Goal: Find contact information: Find contact information

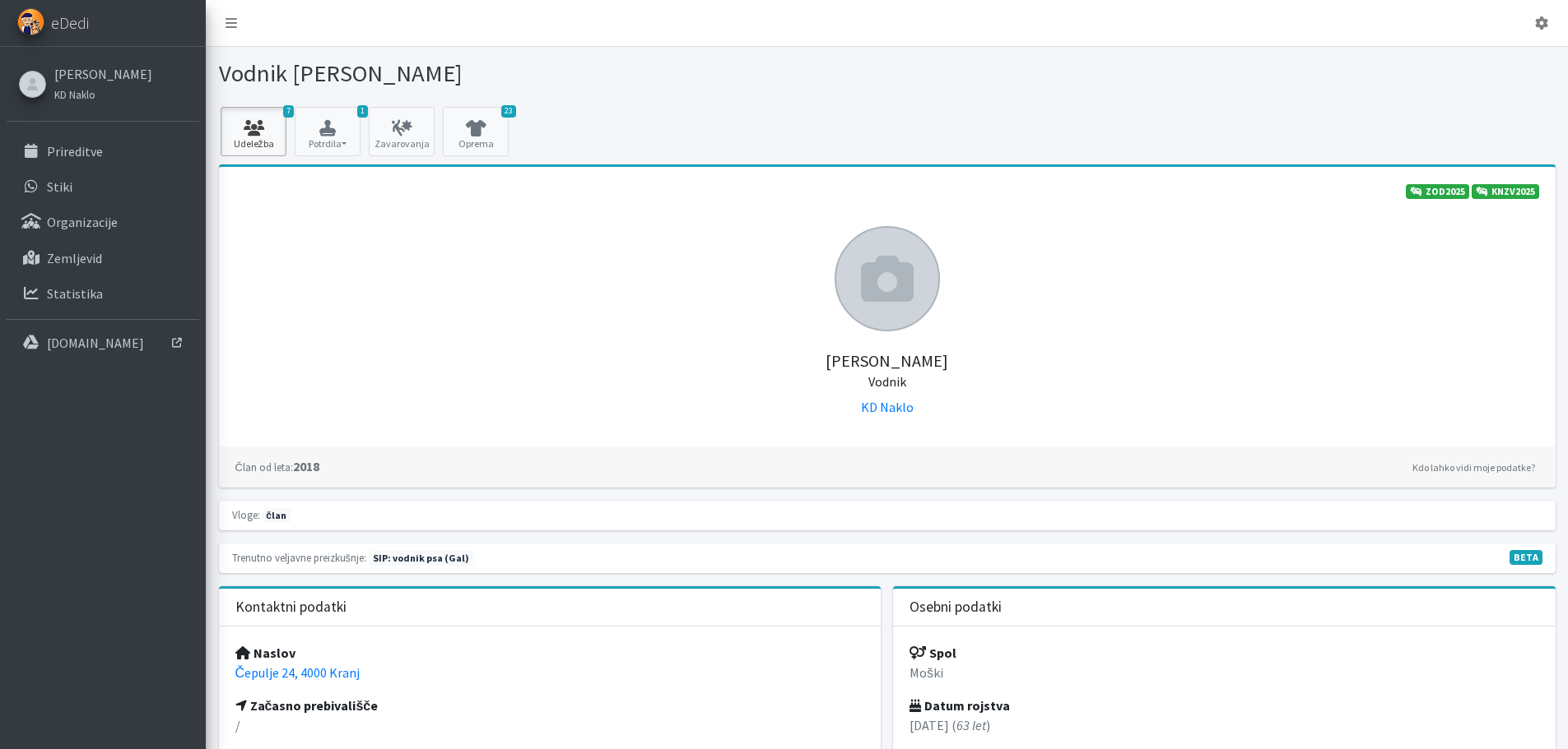
click at [261, 139] on link "7 Udeležba" at bounding box center [253, 131] width 66 height 50
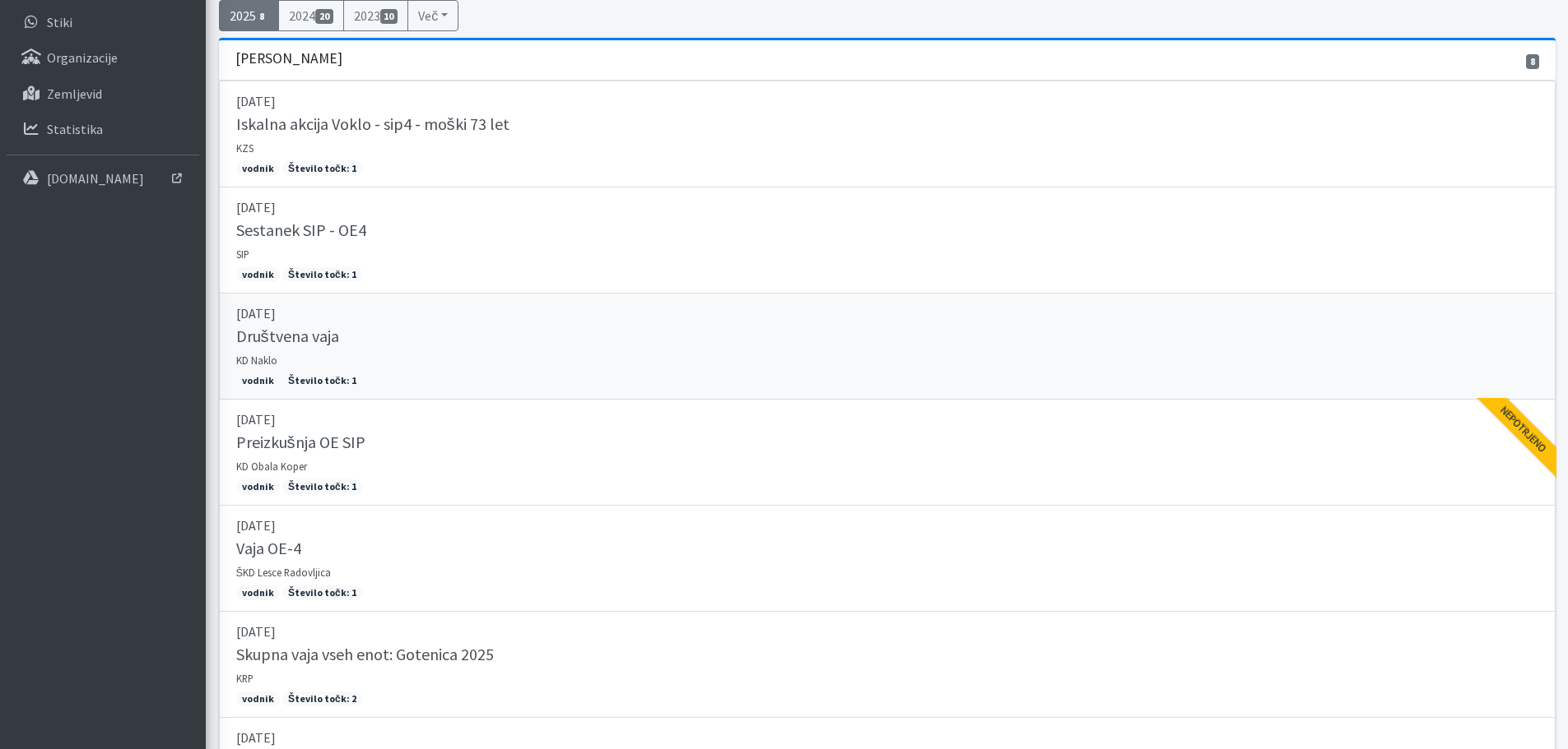
scroll to position [82, 0]
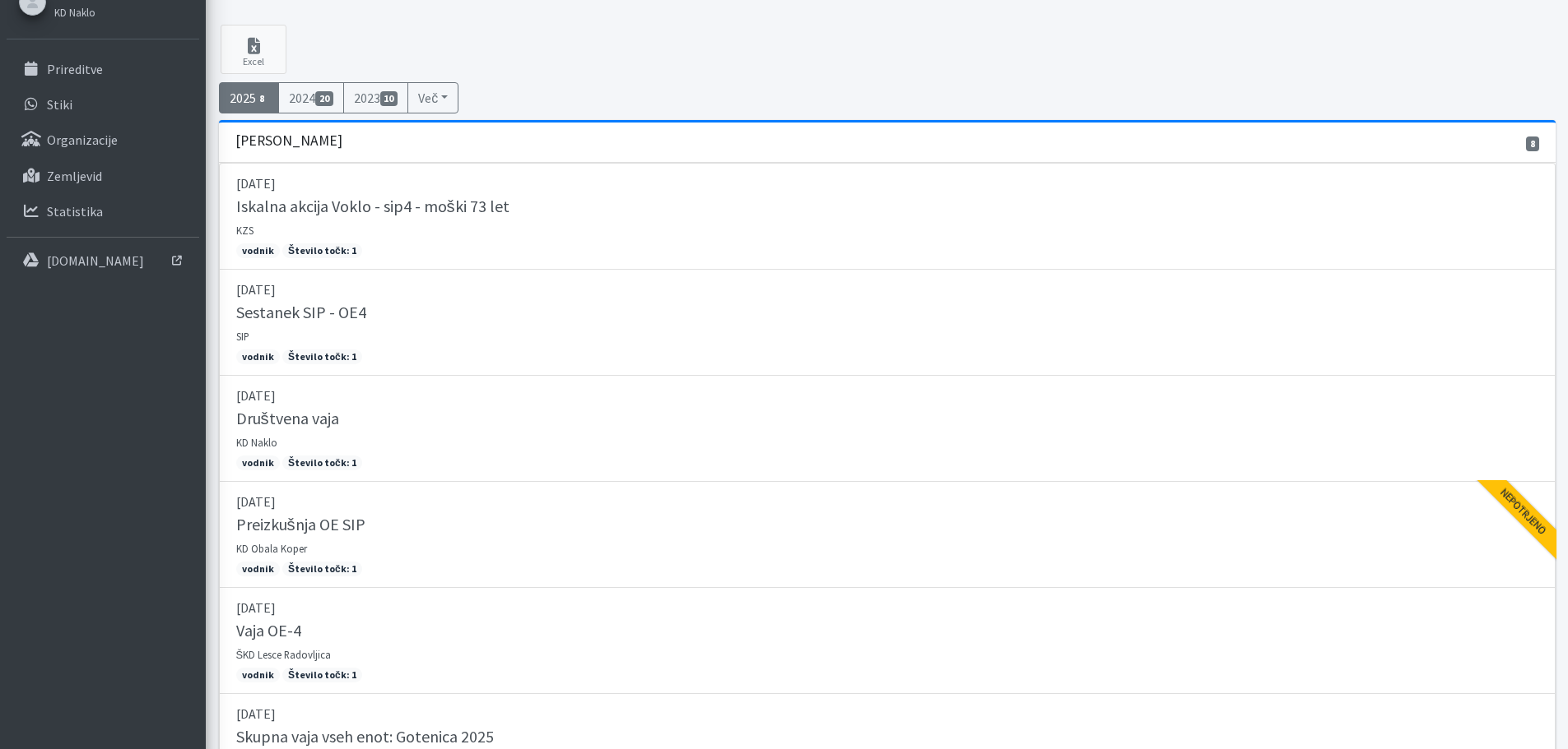
click at [266, 98] on span "8" at bounding box center [262, 99] width 13 height 15
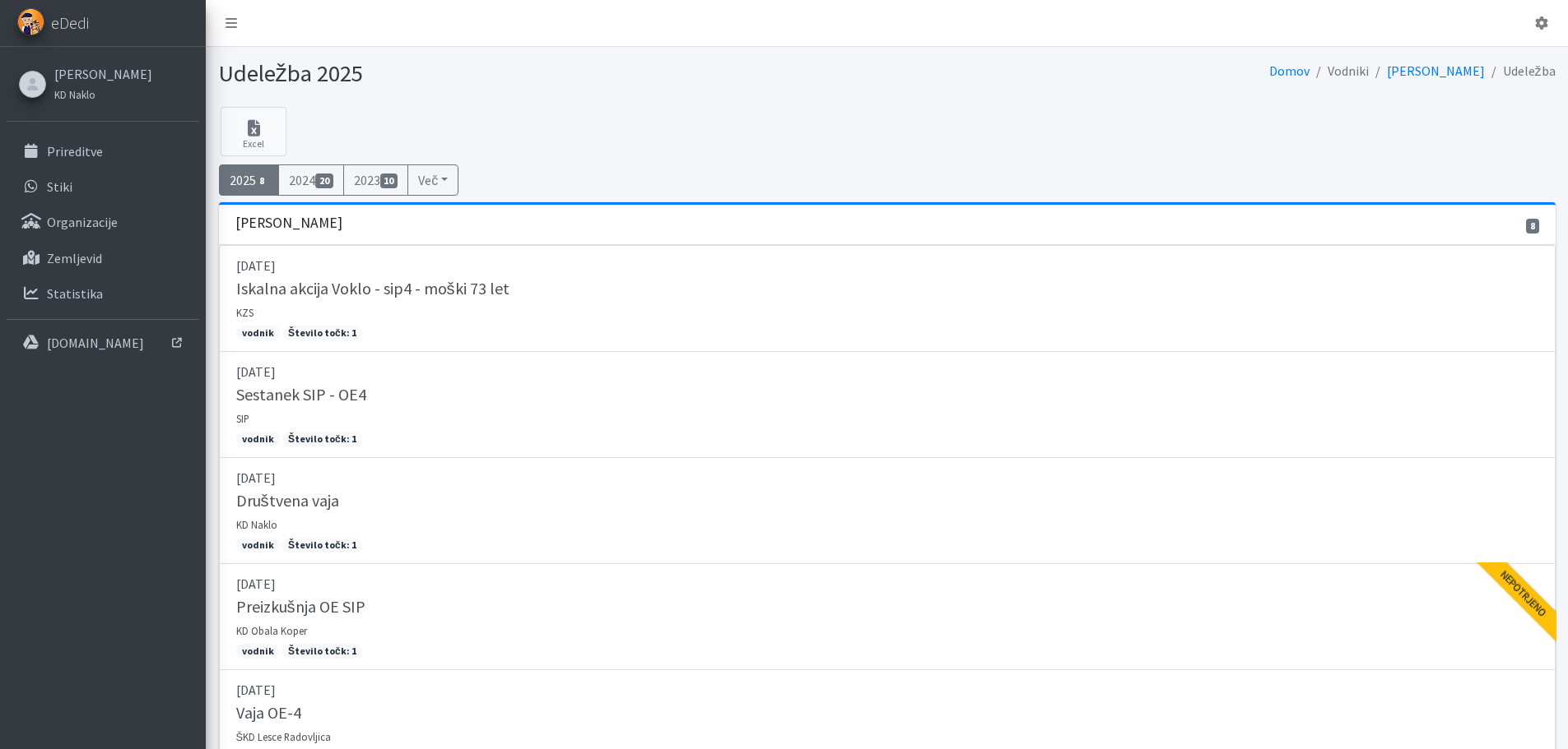
click at [247, 173] on link "2025 8" at bounding box center [249, 180] width 61 height 31
click at [251, 140] on link "Excel" at bounding box center [253, 131] width 66 height 50
click at [268, 132] on icon at bounding box center [254, 128] width 56 height 17
drag, startPoint x: 96, startPoint y: 228, endPoint x: 90, endPoint y: 213, distance: 16.2
click at [98, 227] on p "Organizacije" at bounding box center [82, 222] width 71 height 17
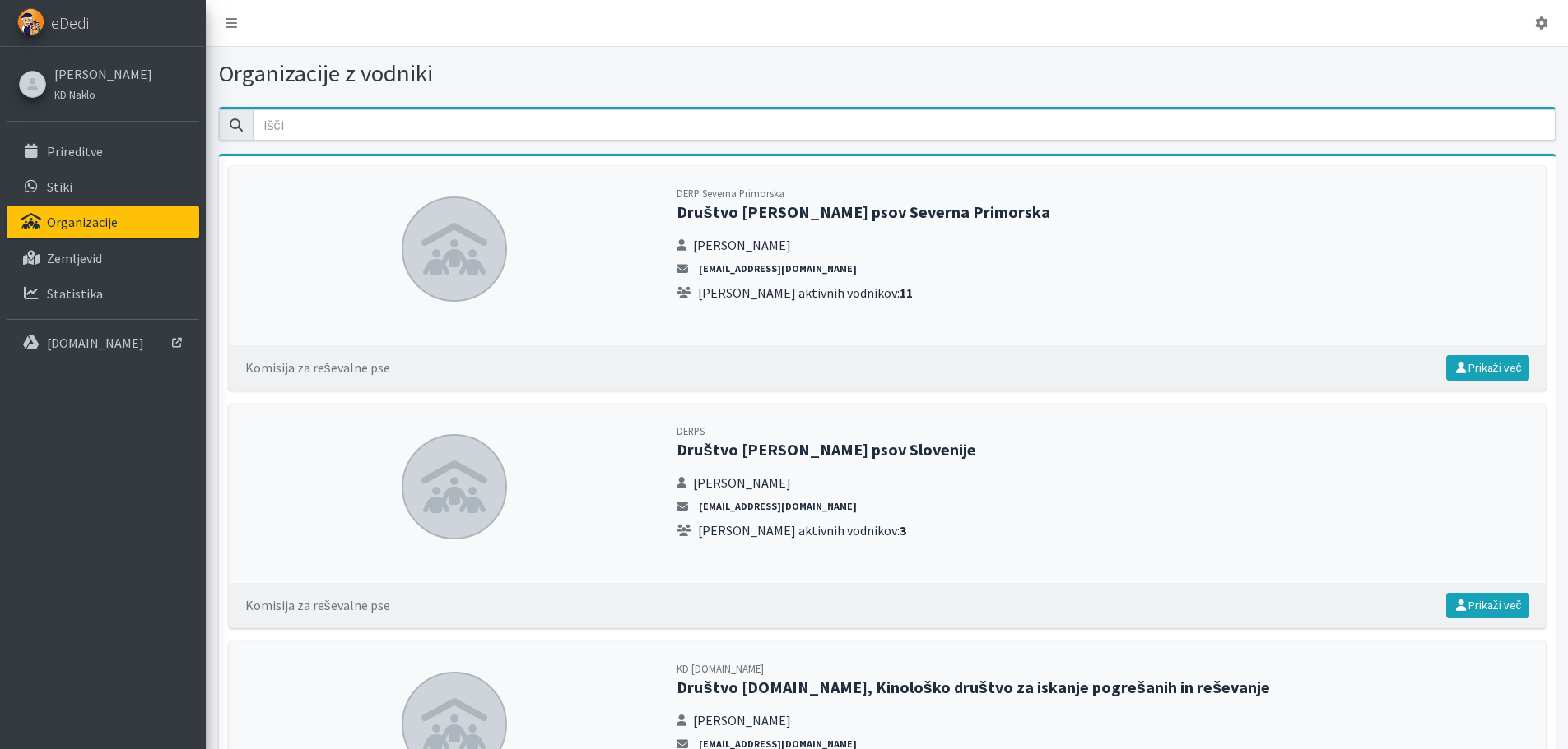
click at [76, 185] on link "Stiki" at bounding box center [103, 186] width 193 height 33
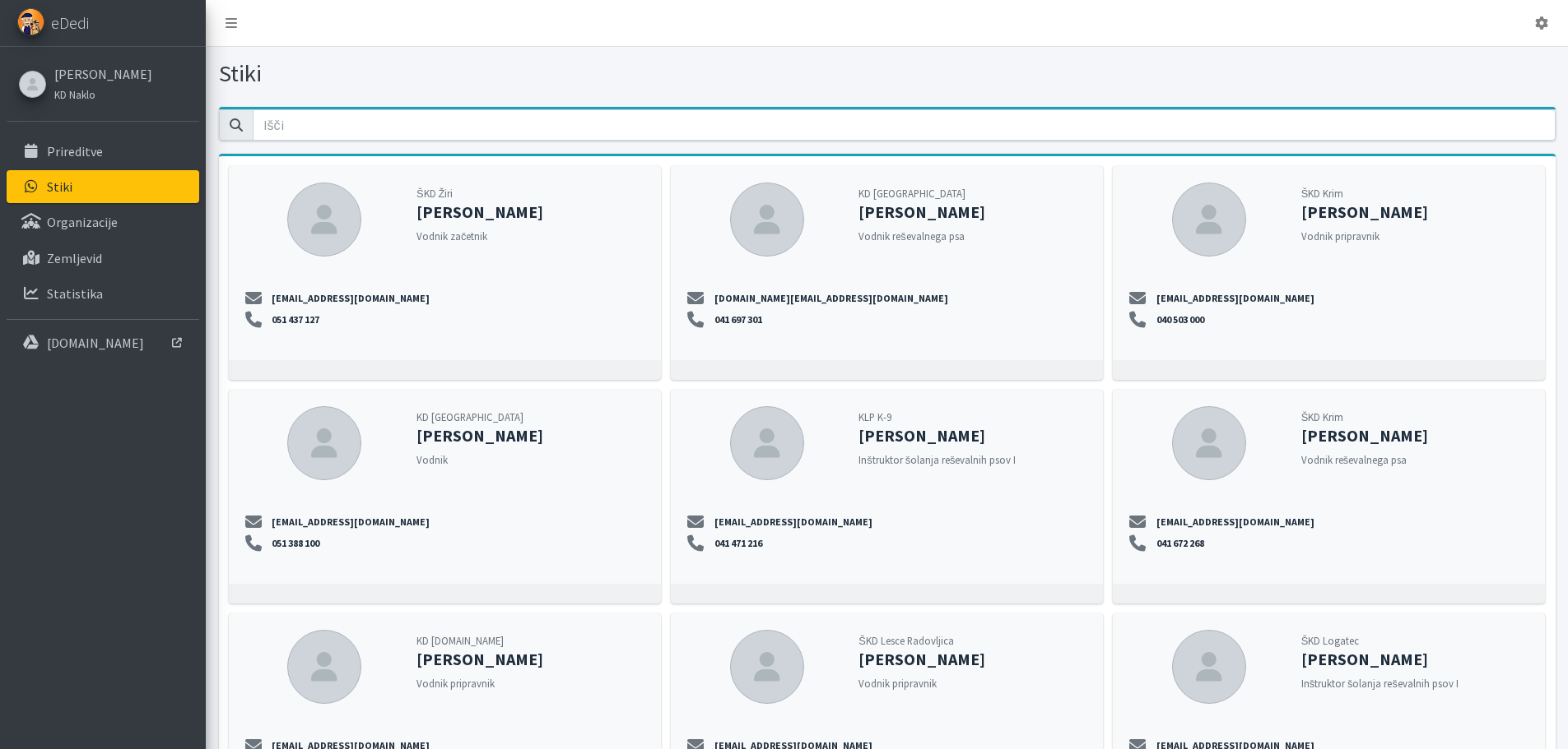
click at [95, 152] on p "Prireditve" at bounding box center [75, 152] width 56 height 17
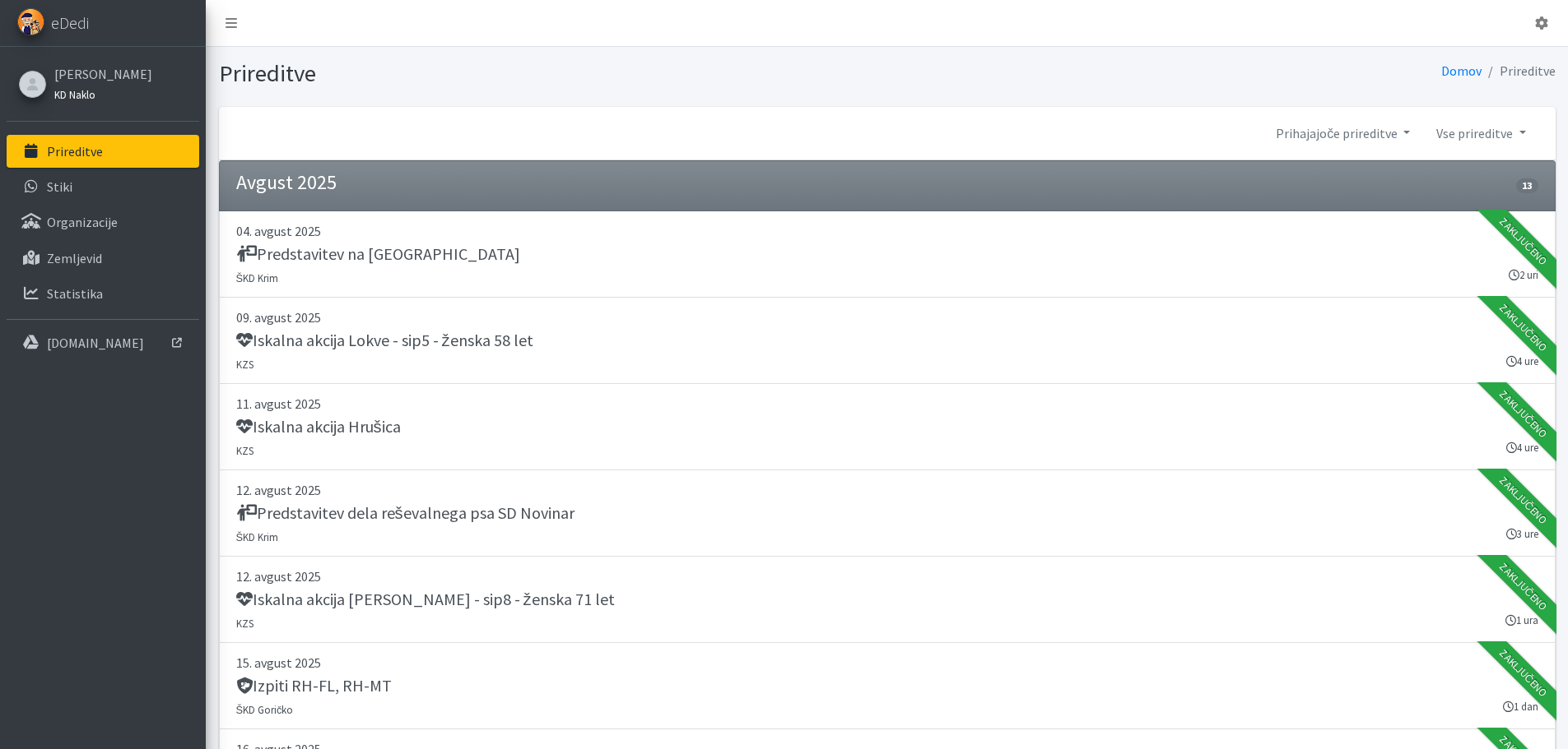
click at [100, 88] on link "KD Naklo" at bounding box center [103, 94] width 98 height 20
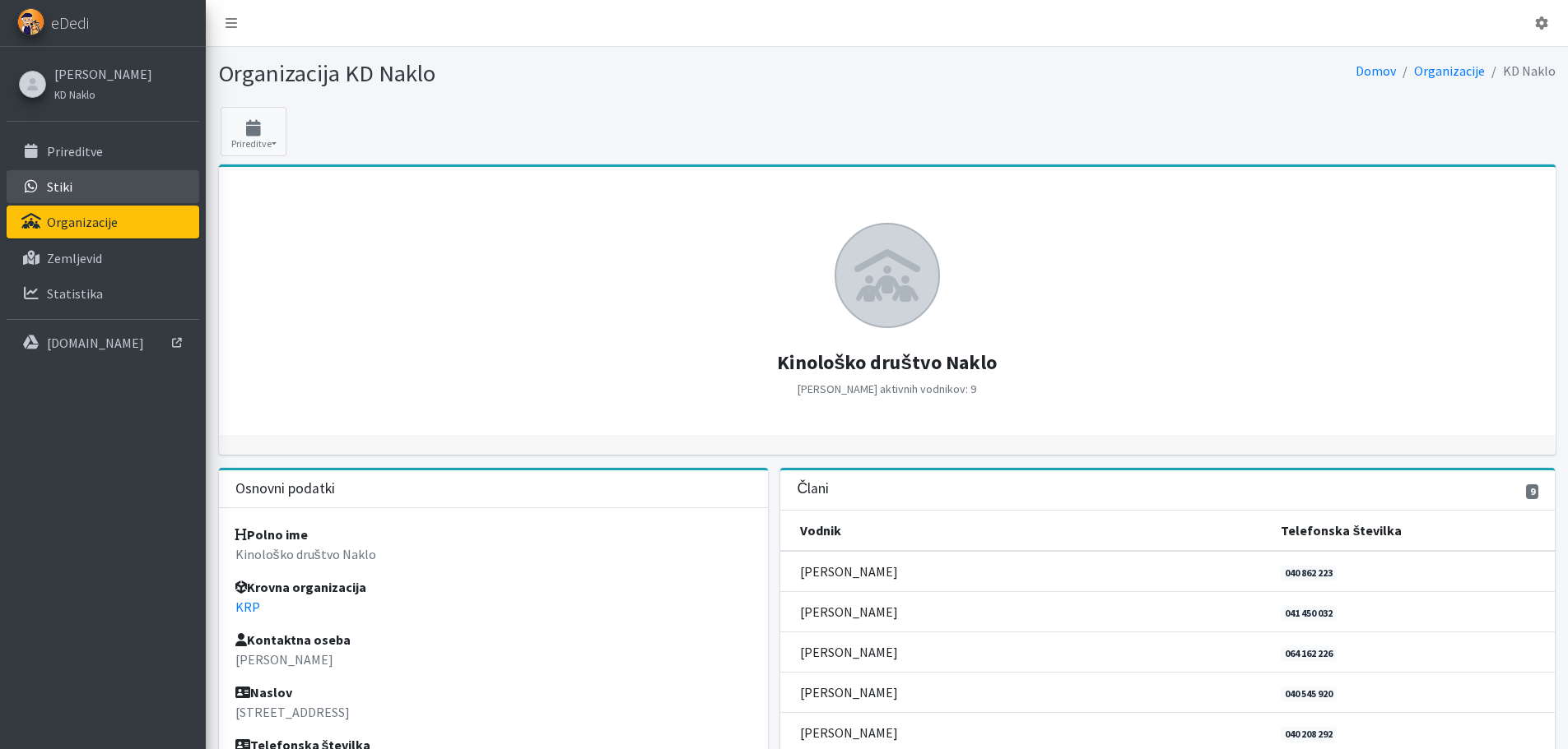
click at [76, 180] on link "Stiki" at bounding box center [103, 186] width 193 height 33
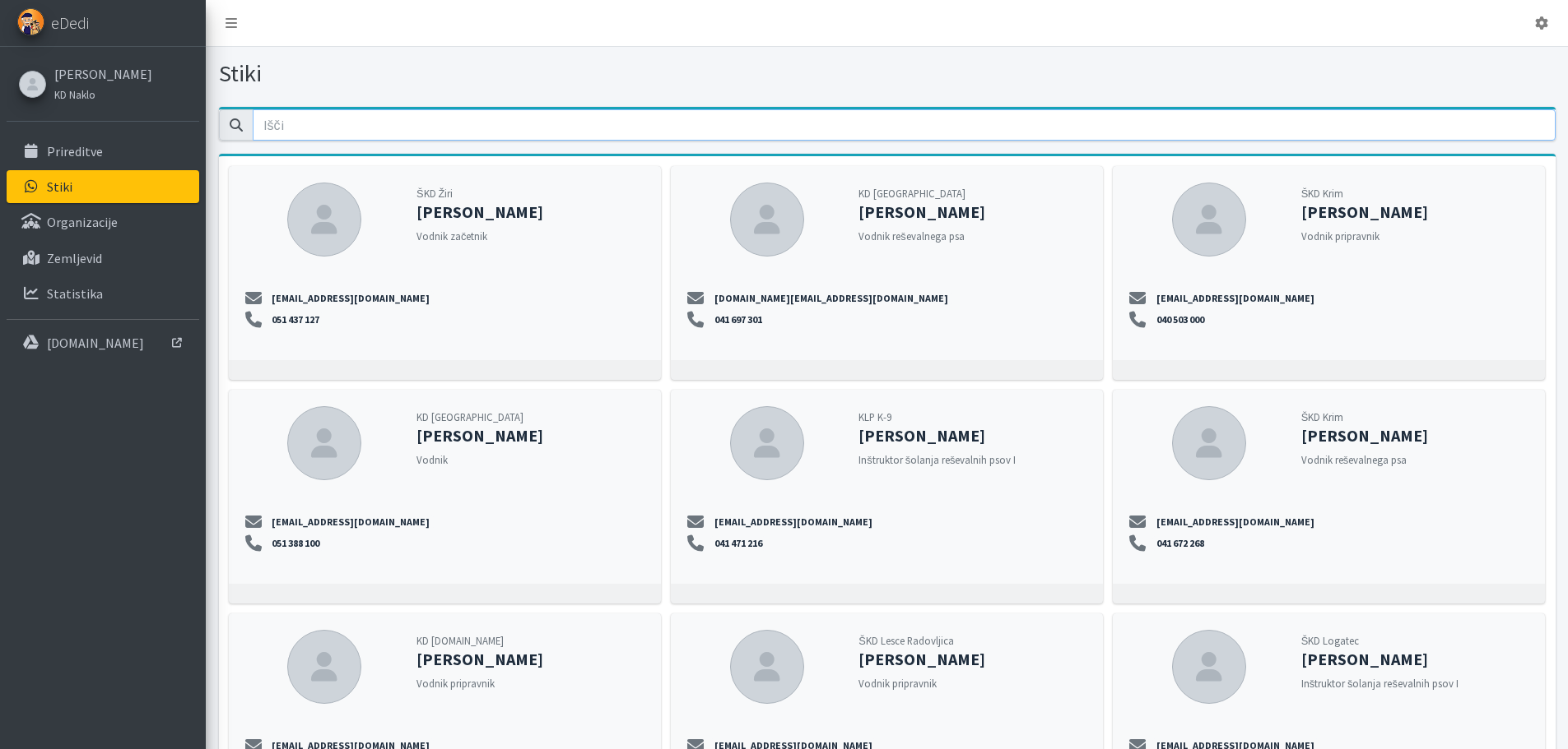
click at [281, 125] on input "email" at bounding box center [904, 125] width 1303 height 31
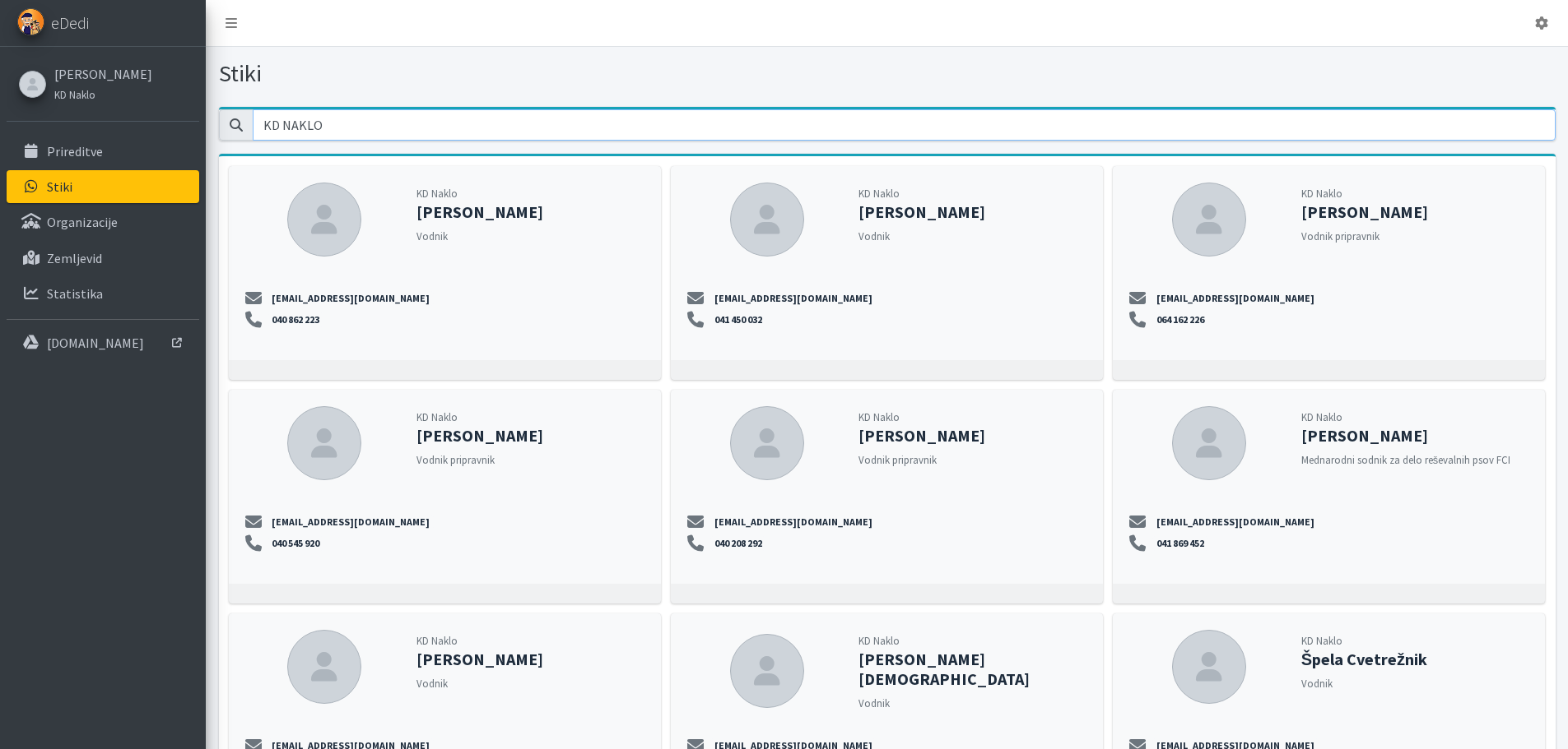
type input "KD NAKLO"
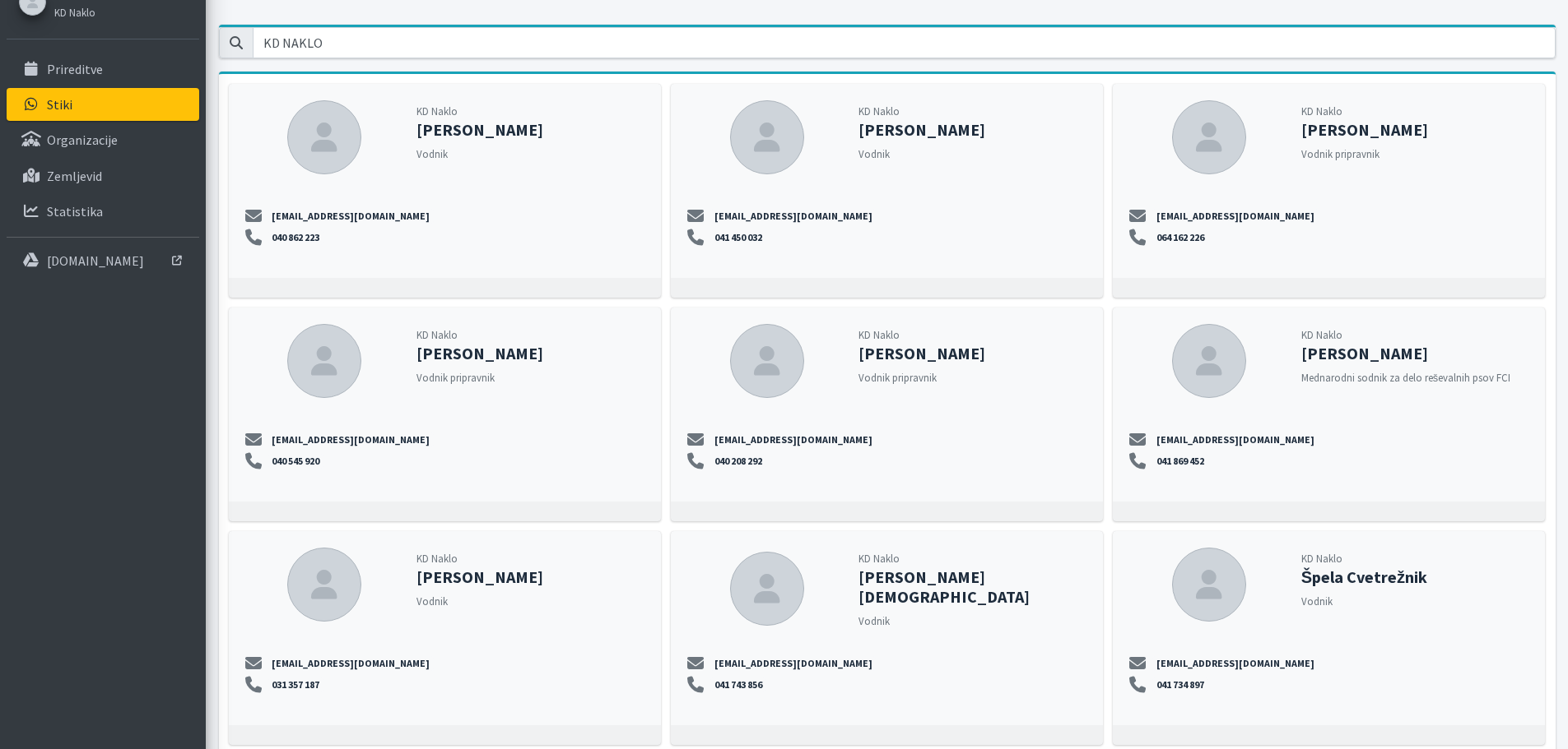
drag, startPoint x: 1087, startPoint y: 386, endPoint x: 1102, endPoint y: 366, distance: 25.0
click at [1096, 369] on div "KD Naklo Lara Pičman Vodnik pripravnik lara.picman@gmail.com 040 208 292" at bounding box center [886, 404] width 432 height 194
drag, startPoint x: 1116, startPoint y: 368, endPoint x: 1133, endPoint y: 361, distance: 18.4
click at [1133, 361] on div "KD Naklo Ljubo Meglič Mednarodni sodnik za delo reševalnih psov FCI ljubo_megli…" at bounding box center [1328, 404] width 432 height 194
